Goal: Find specific page/section: Find specific page/section

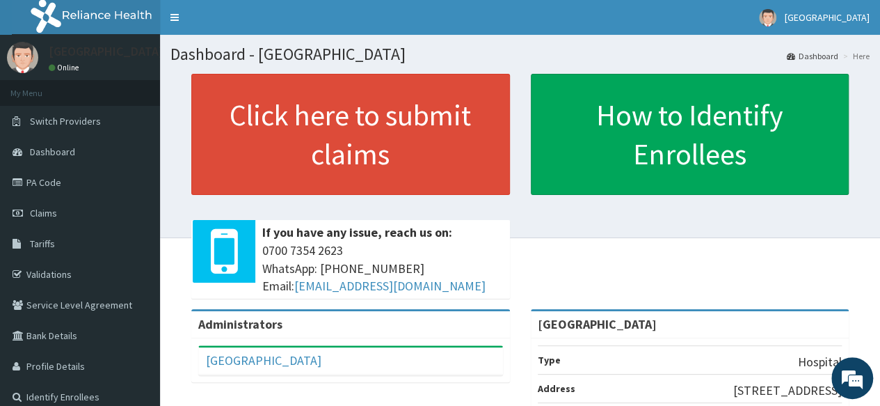
click at [57, 187] on link "PA Code" at bounding box center [80, 182] width 160 height 31
click at [90, 183] on link "PA Code" at bounding box center [80, 182] width 160 height 31
